Goal: Task Accomplishment & Management: Manage account settings

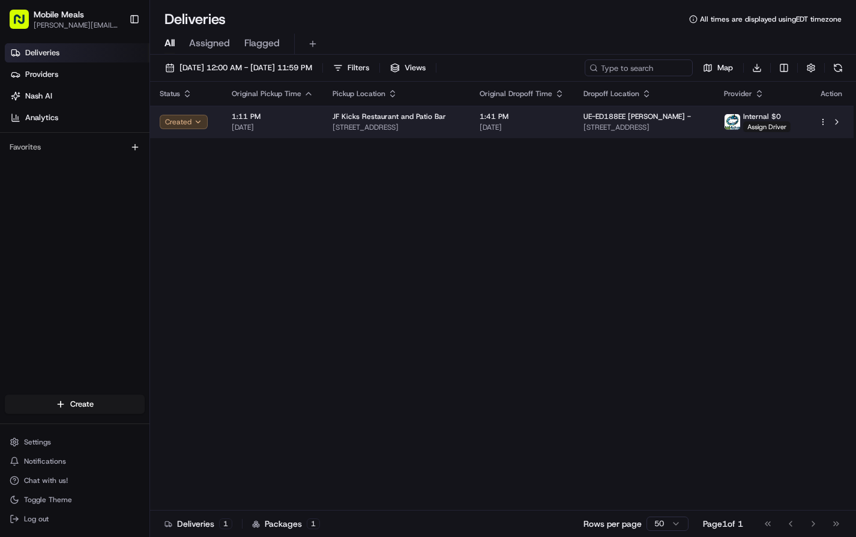
click at [178, 119] on button "Created" at bounding box center [184, 122] width 48 height 14
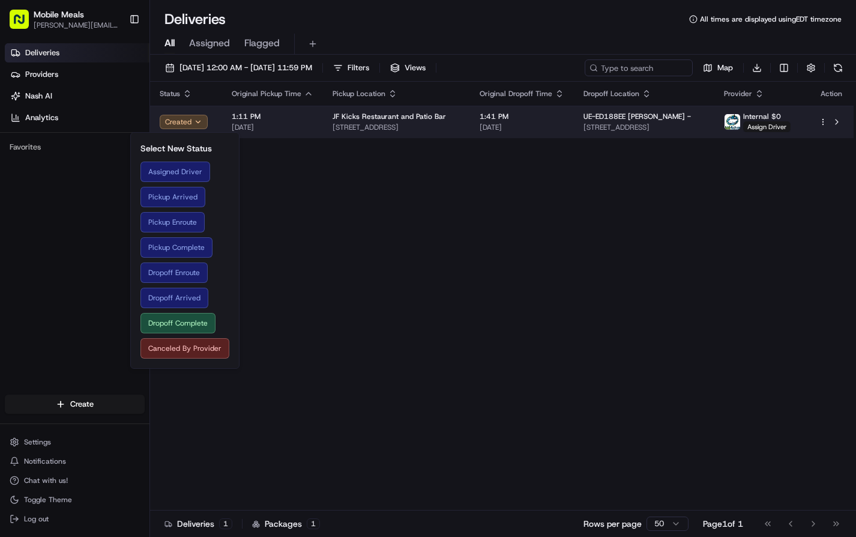
click at [279, 134] on td "1:11 PM [DATE]" at bounding box center [272, 122] width 101 height 32
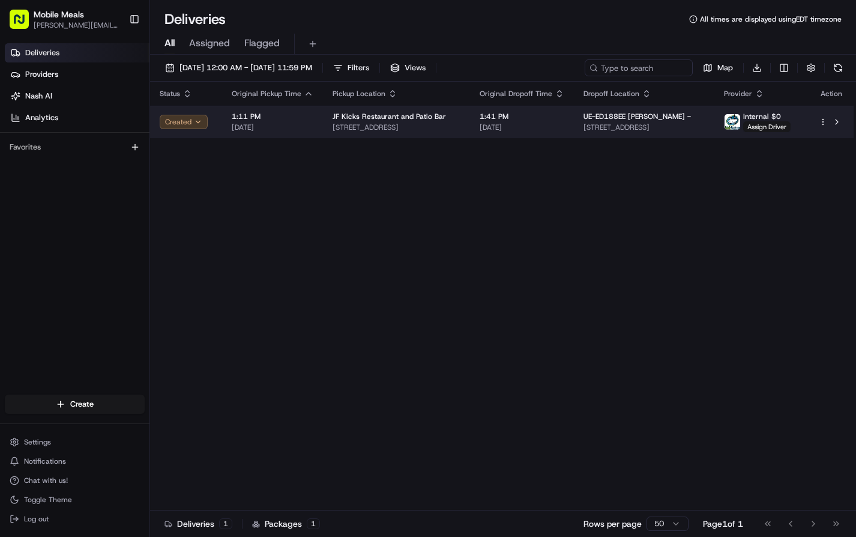
click at [199, 125] on button "Created" at bounding box center [184, 122] width 48 height 14
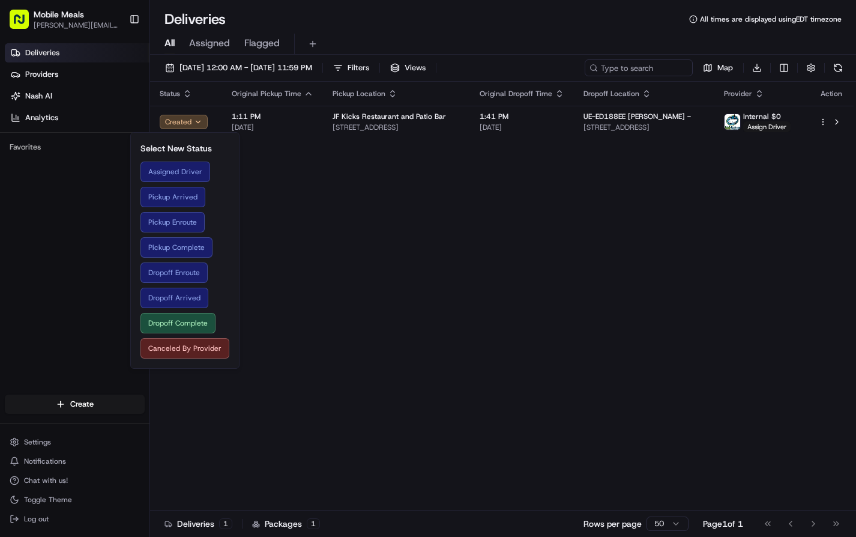
click at [317, 307] on div "Status Original Pickup Time Pickup Location Original Dropoff Time Dropoff Locat…" at bounding box center [501, 296] width 703 height 429
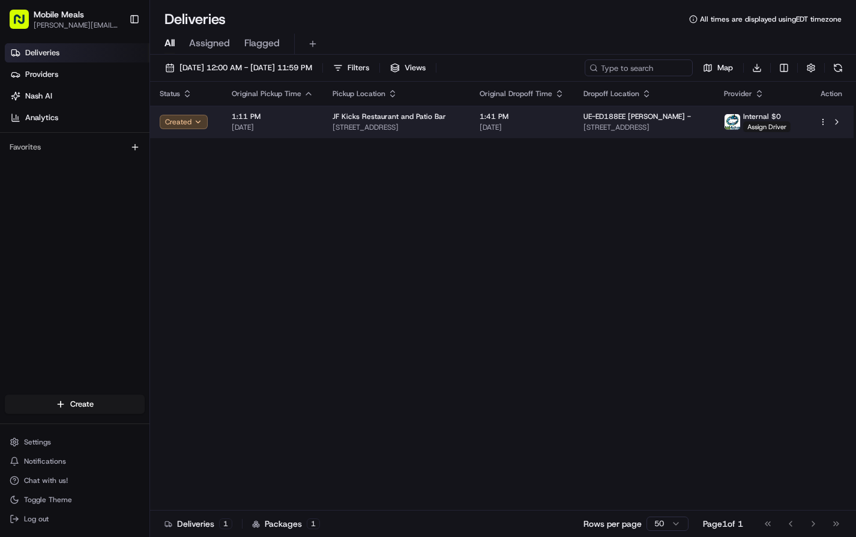
click at [349, 125] on span "[STREET_ADDRESS]" at bounding box center [397, 127] width 128 height 10
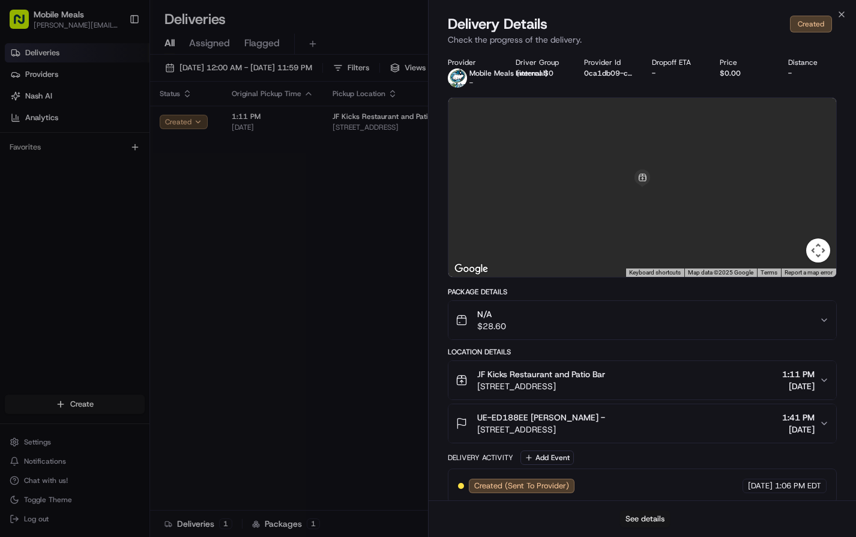
click at [639, 524] on button "See details" at bounding box center [645, 518] width 50 height 17
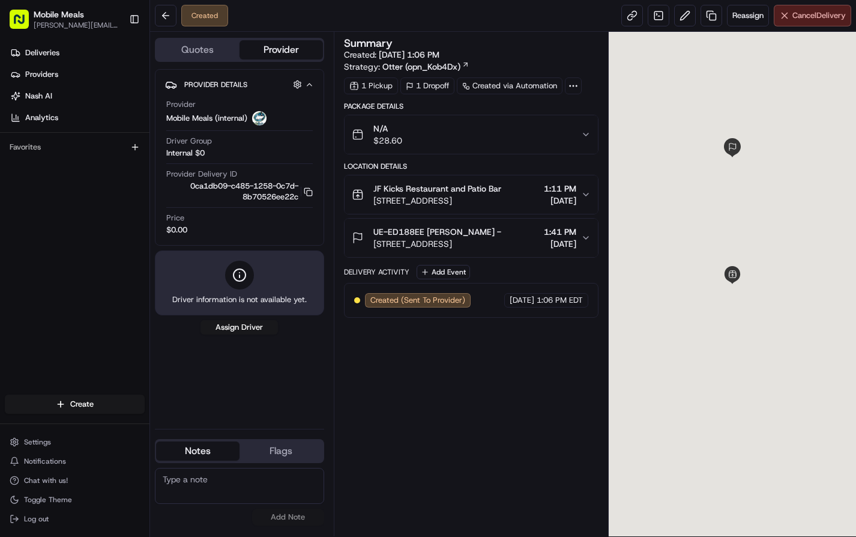
click at [839, 14] on span "Cancel Delivery" at bounding box center [818, 15] width 53 height 11
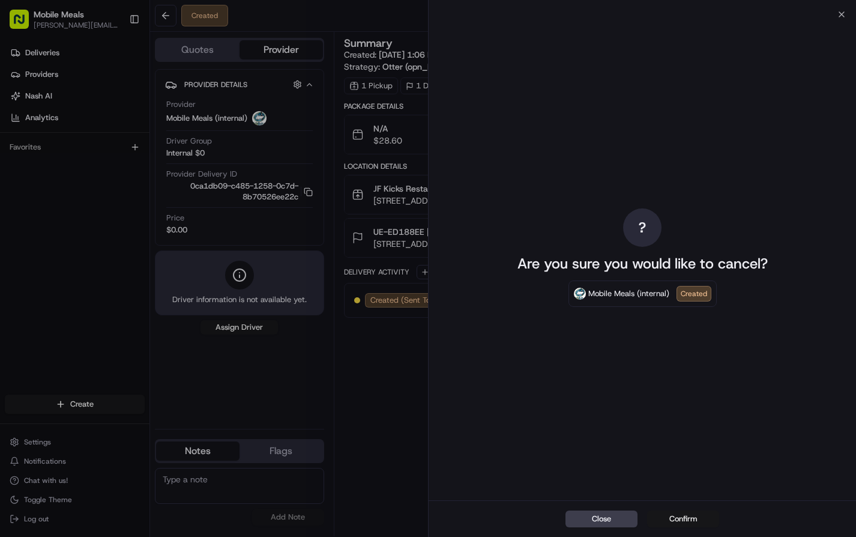
click at [688, 517] on button "Confirm" at bounding box center [683, 518] width 72 height 17
